Goal: Task Accomplishment & Management: Complete application form

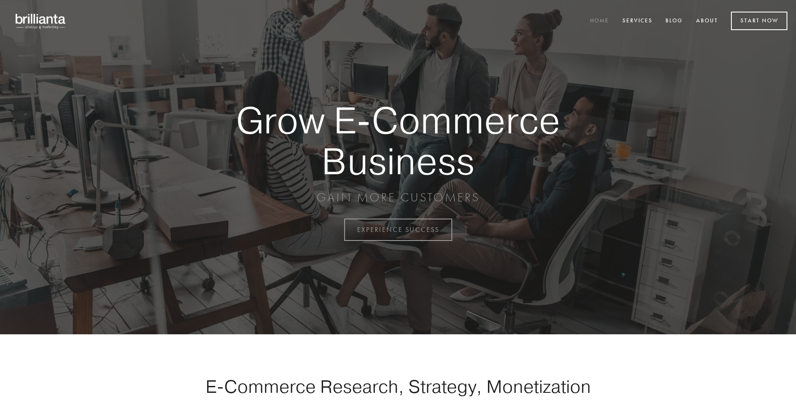
scroll to position [2257, 0]
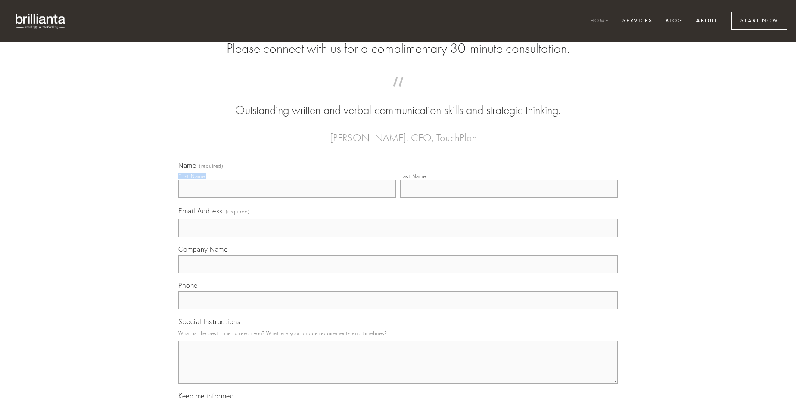
type input "[PERSON_NAME]"
click at [508, 198] on input "Last Name" at bounding box center [508, 189] width 217 height 18
type input "[PERSON_NAME]"
click at [398, 237] on input "Email Address (required)" at bounding box center [397, 228] width 439 height 18
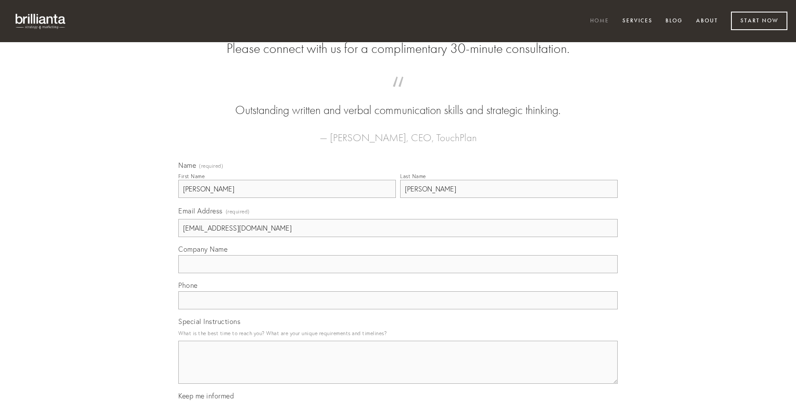
type input "[EMAIL_ADDRESS][DOMAIN_NAME]"
click at [398, 273] on input "Company Name" at bounding box center [397, 264] width 439 height 18
type input "agnosco"
click at [398, 310] on input "text" at bounding box center [397, 300] width 439 height 18
click at [398, 370] on textarea "Special Instructions" at bounding box center [397, 362] width 439 height 43
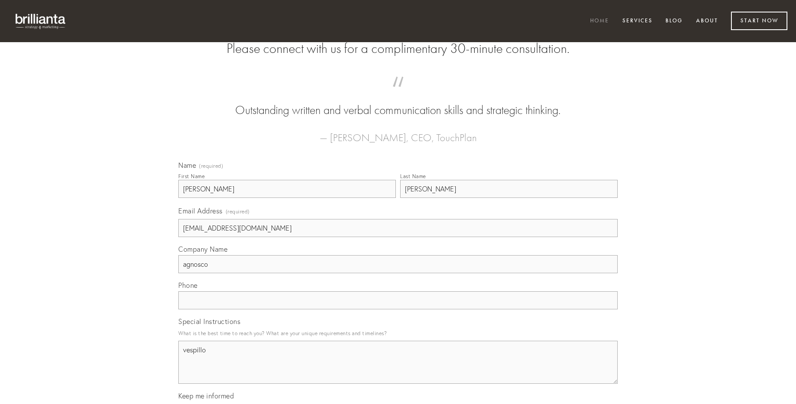
type textarea "vespillo"
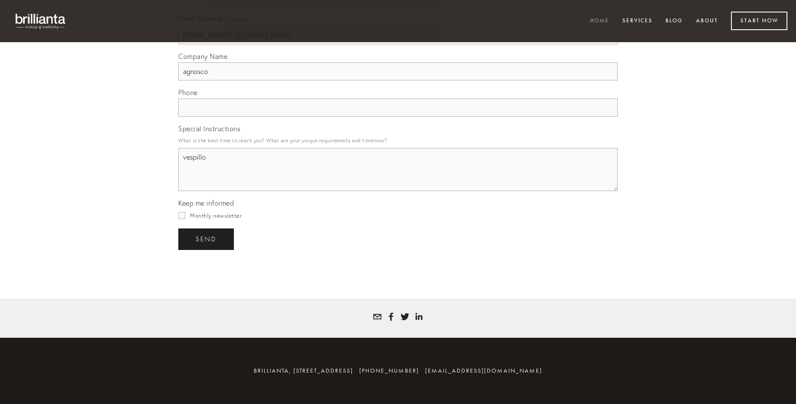
click at [207, 239] on span "send" at bounding box center [205, 239] width 21 height 8
